Goal: Information Seeking & Learning: Learn about a topic

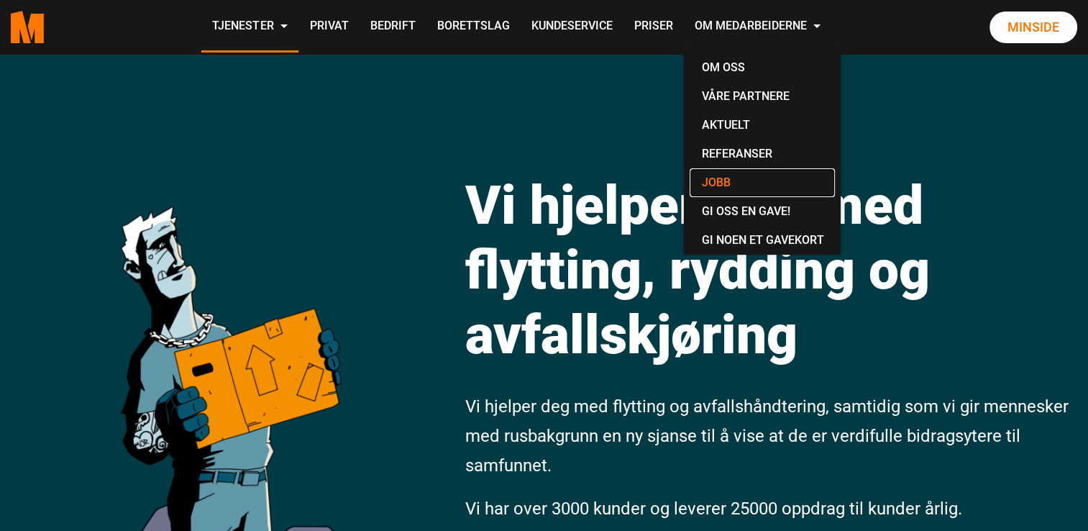
click at [723, 191] on link "Jobb" at bounding box center [761, 182] width 145 height 29
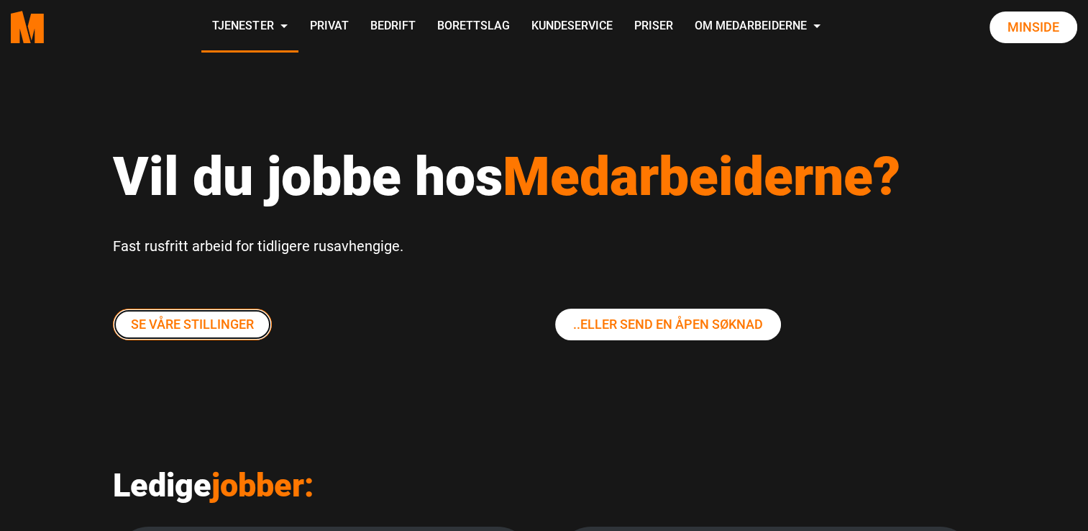
click at [202, 327] on link "Se våre stillinger" at bounding box center [192, 324] width 159 height 32
click at [160, 316] on link "Se våre stillinger" at bounding box center [192, 324] width 159 height 32
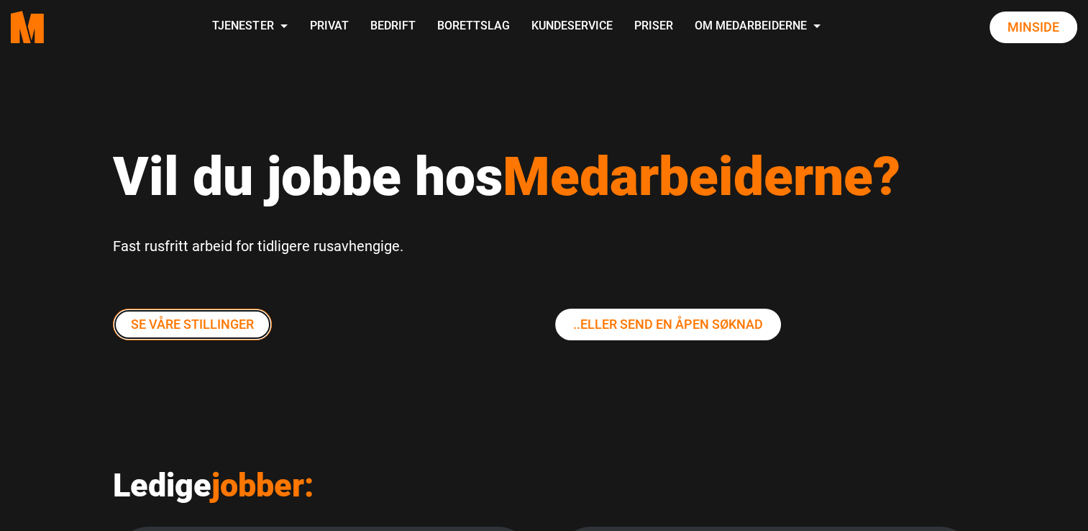
click at [160, 316] on link "Se våre stillinger" at bounding box center [192, 324] width 159 height 32
click at [184, 321] on link "Se våre stillinger" at bounding box center [192, 324] width 159 height 32
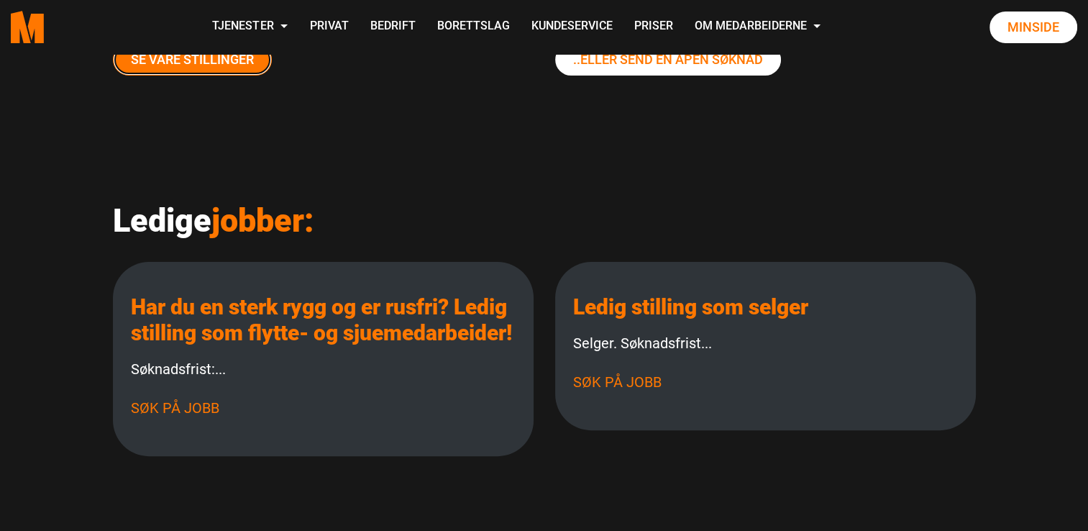
scroll to position [348, 0]
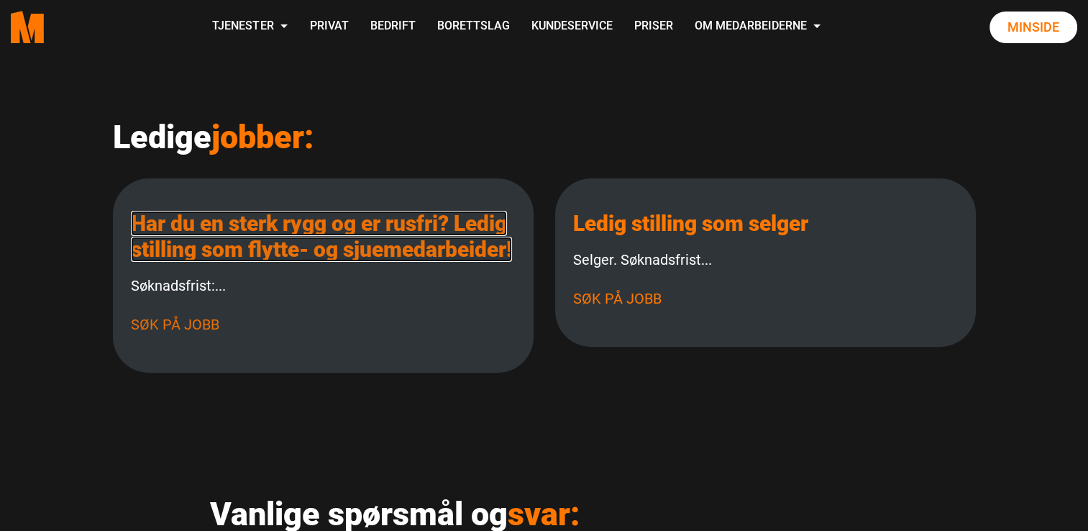
click at [294, 253] on link "Har du en sterk rygg og er rusfri? Ledig stilling som flytte- og sjuemedarbeide…" at bounding box center [321, 236] width 381 height 51
